Goal: Find specific fact: Find specific fact

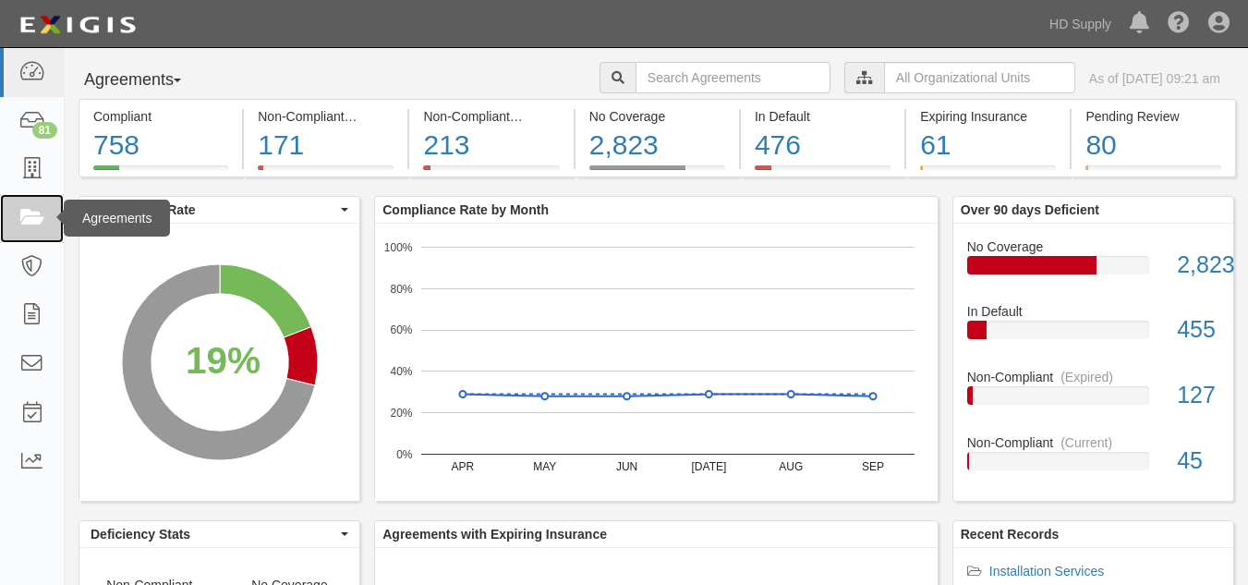
click at [48, 218] on link at bounding box center [32, 218] width 64 height 49
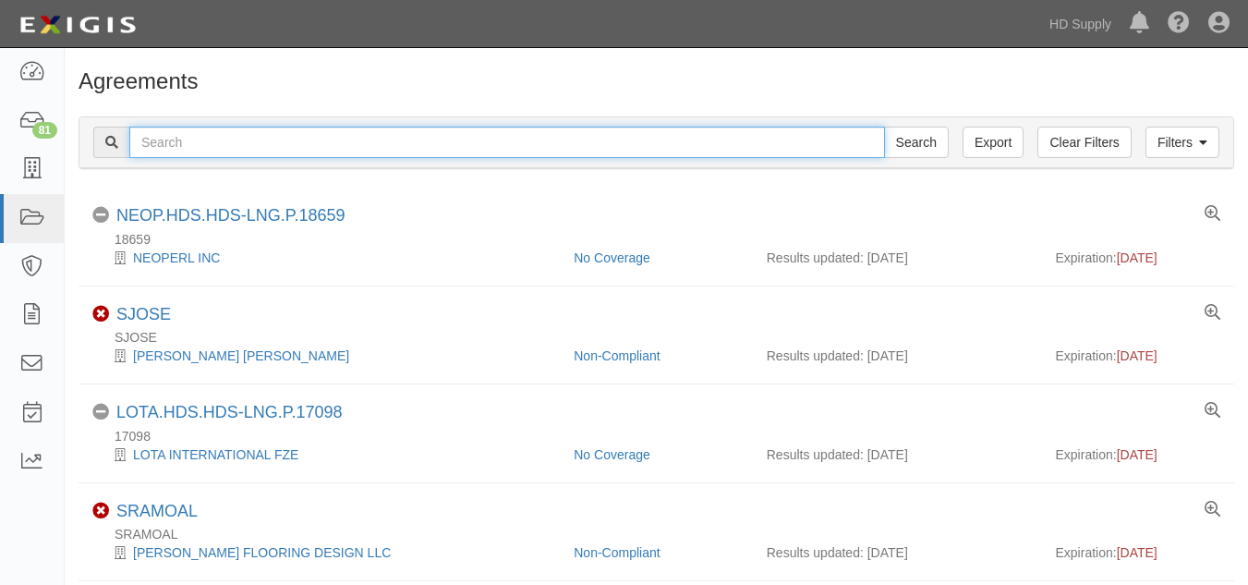
click at [508, 147] on input "text" at bounding box center [507, 142] width 756 height 31
paste input "Reliable Home Solutions, LLC dba Reliable Heating and Air Conditioning"
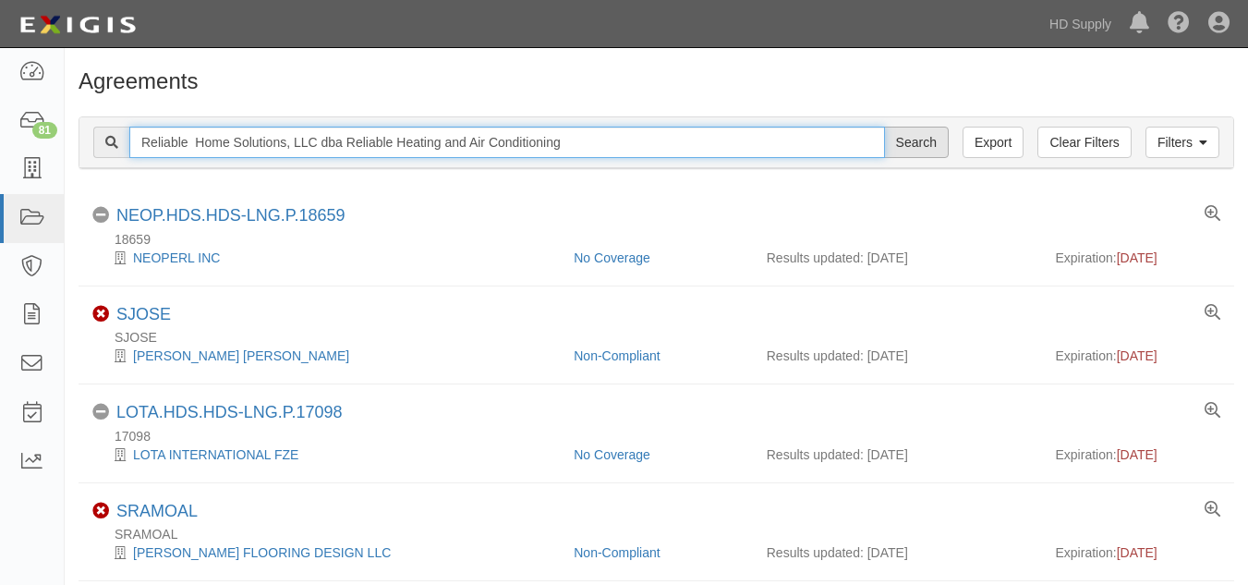
type input "Reliable Home Solutions, LLC dba Reliable Heating and Air Conditioning"
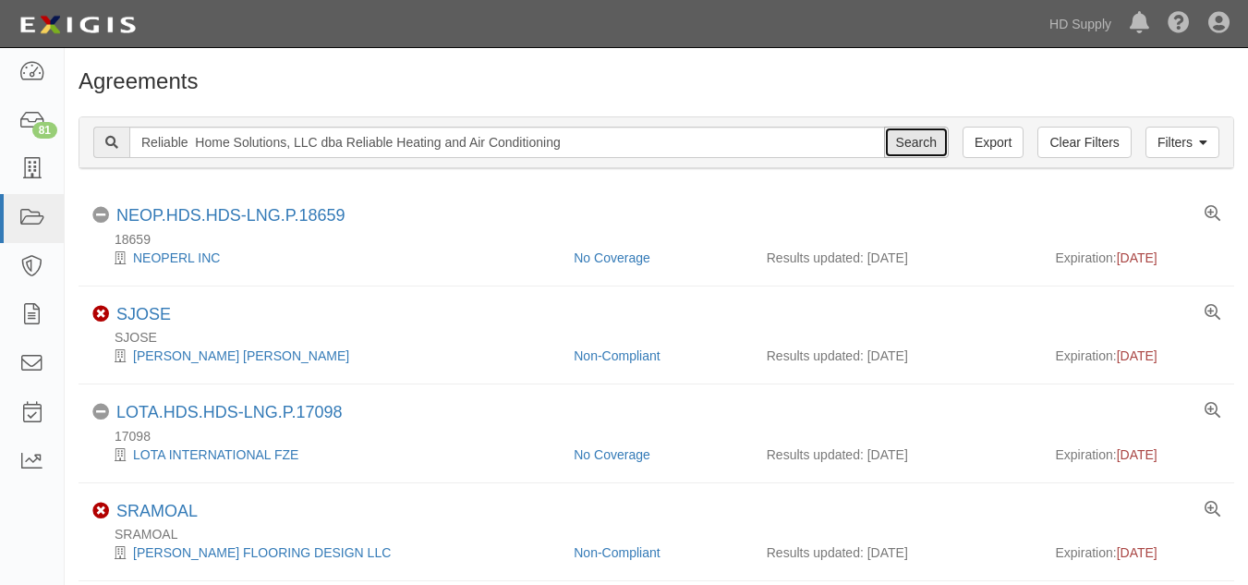
click at [911, 145] on input "Search" at bounding box center [916, 142] width 65 height 31
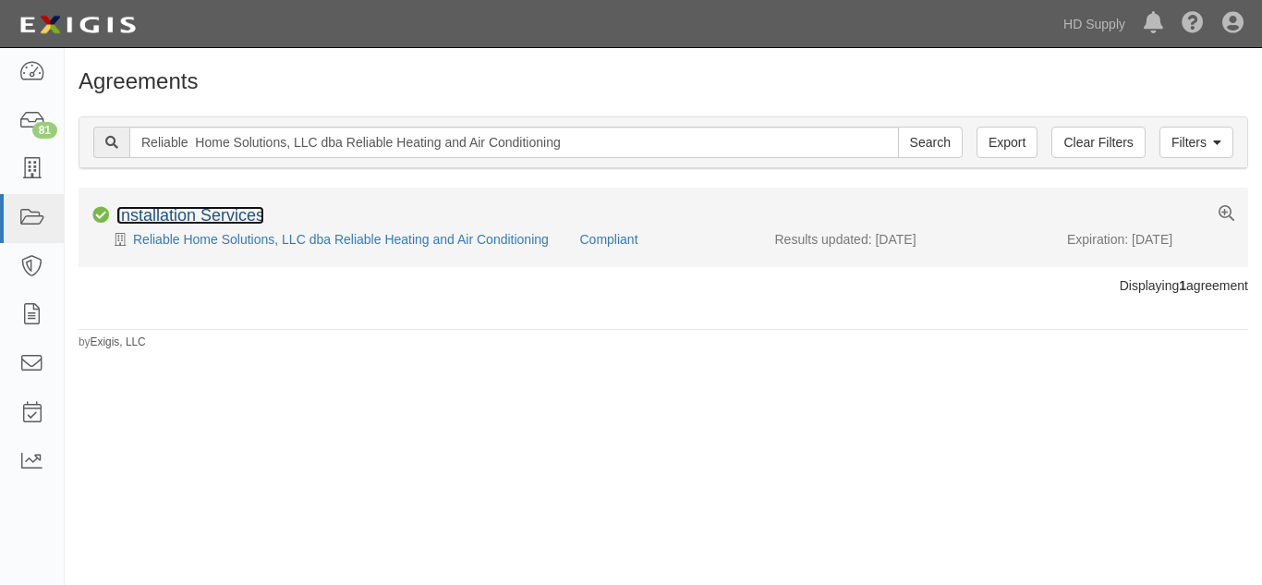
click at [167, 210] on link "Installation Services" at bounding box center [190, 215] width 148 height 18
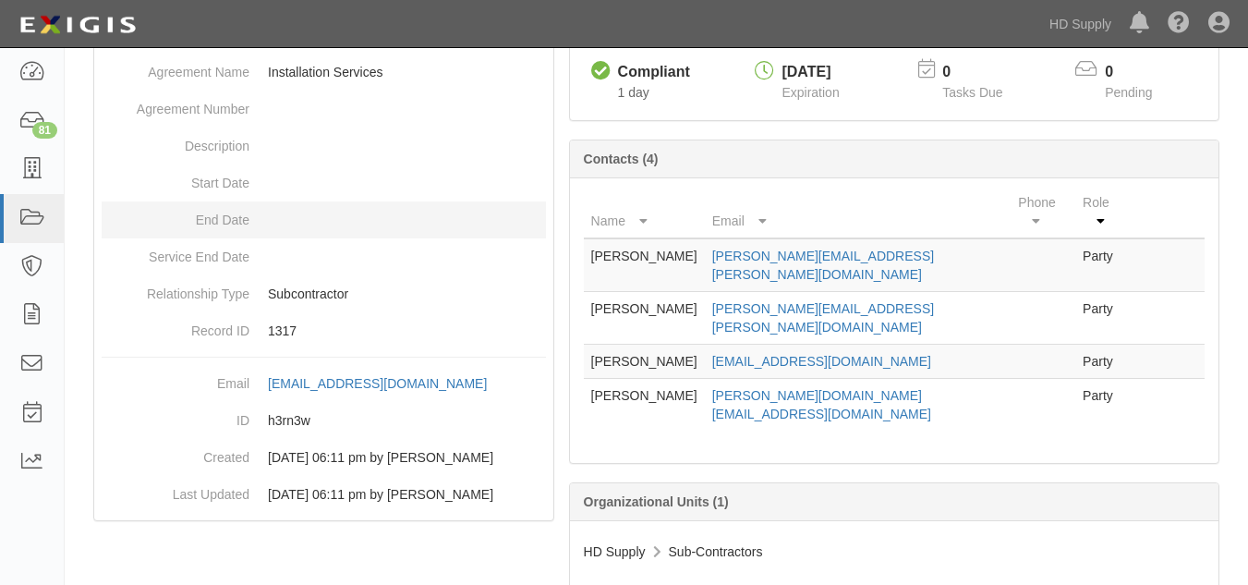
scroll to position [205, 0]
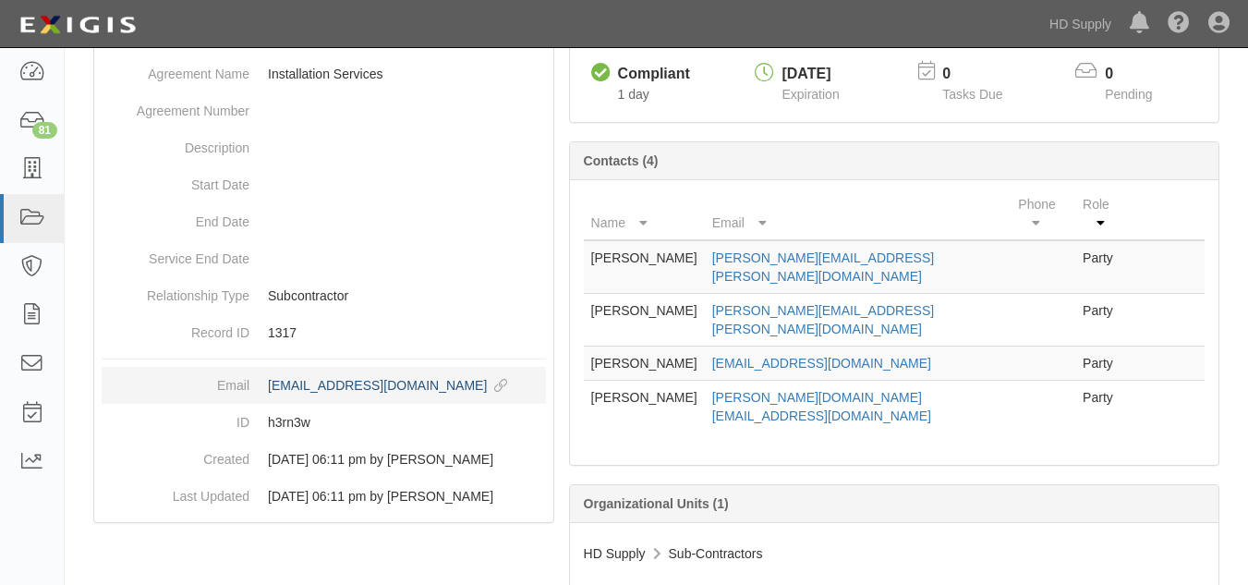
drag, startPoint x: 261, startPoint y: 389, endPoint x: 468, endPoint y: 394, distance: 207.0
click at [468, 394] on dd "[EMAIL_ADDRESS][DOMAIN_NAME] copy to clipboard" at bounding box center [324, 385] width 444 height 37
copy div "[EMAIL_ADDRESS][DOMAIN_NAME]"
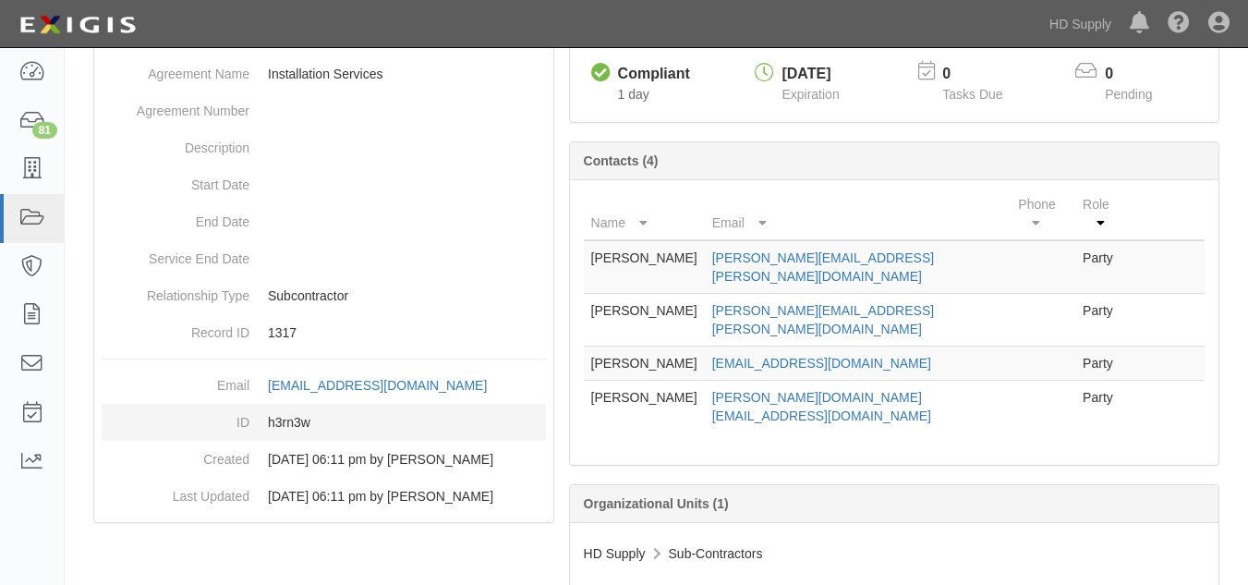
click at [293, 423] on dd "h3rn3w" at bounding box center [324, 422] width 444 height 37
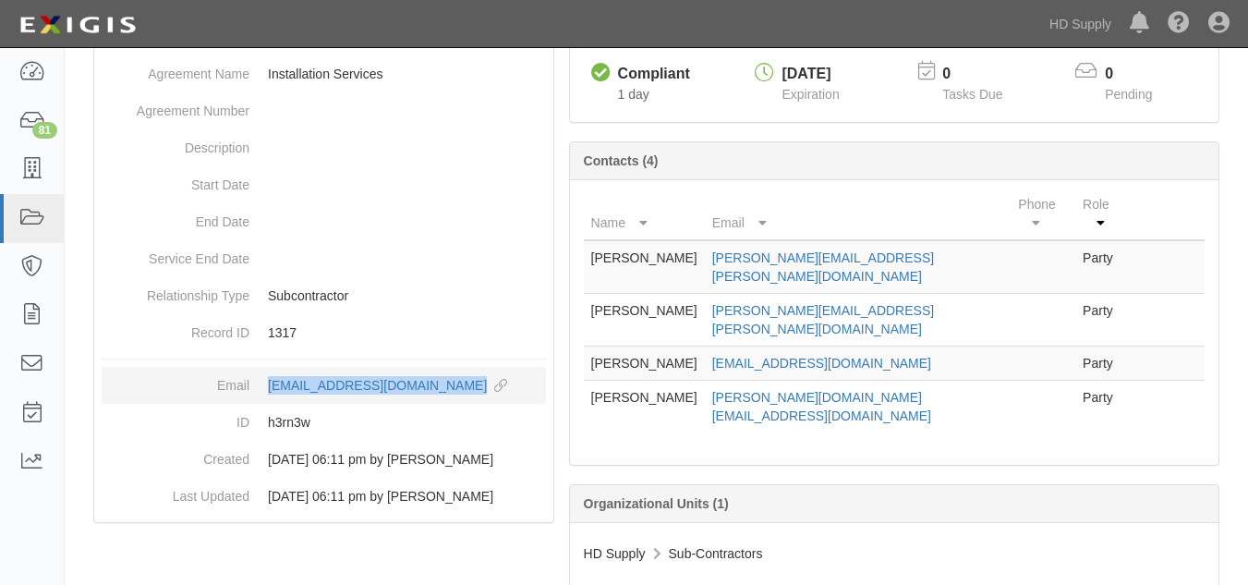
drag, startPoint x: 264, startPoint y: 386, endPoint x: 464, endPoint y: 398, distance: 199.9
click at [464, 398] on dd "[EMAIL_ADDRESS][DOMAIN_NAME] copy to clipboard" at bounding box center [324, 385] width 444 height 37
copy div "[EMAIL_ADDRESS][DOMAIN_NAME]"
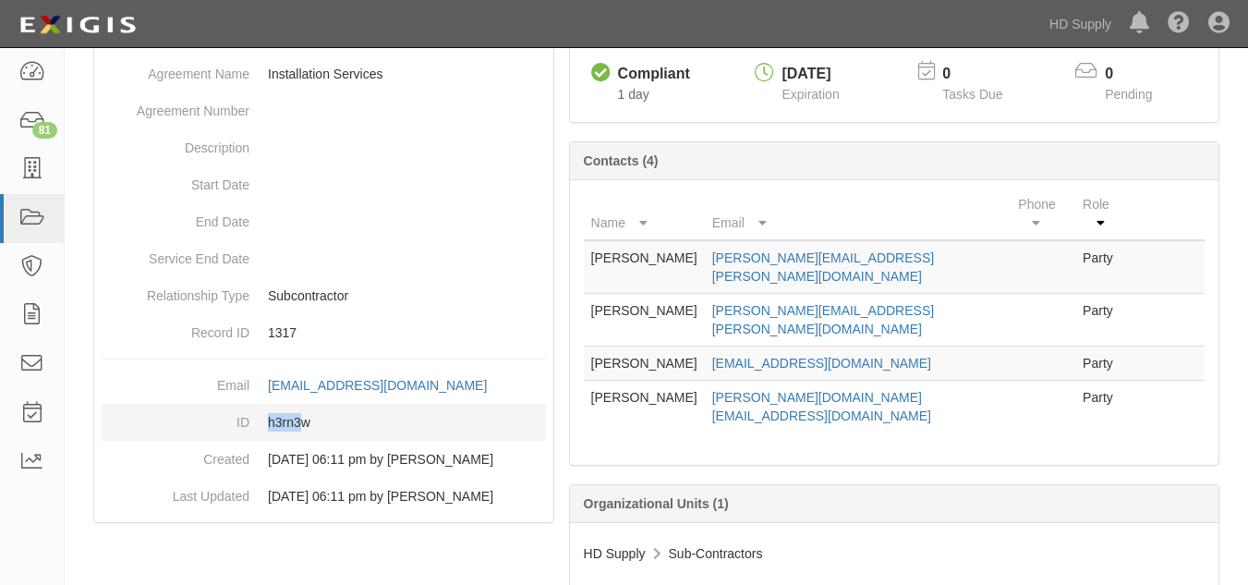
drag, startPoint x: 255, startPoint y: 442, endPoint x: 339, endPoint y: 435, distance: 84.4
click at [339, 435] on dd "h3rn3w" at bounding box center [324, 422] width 444 height 37
copy dd "h3rn3w"
